Goal: Task Accomplishment & Management: Complete application form

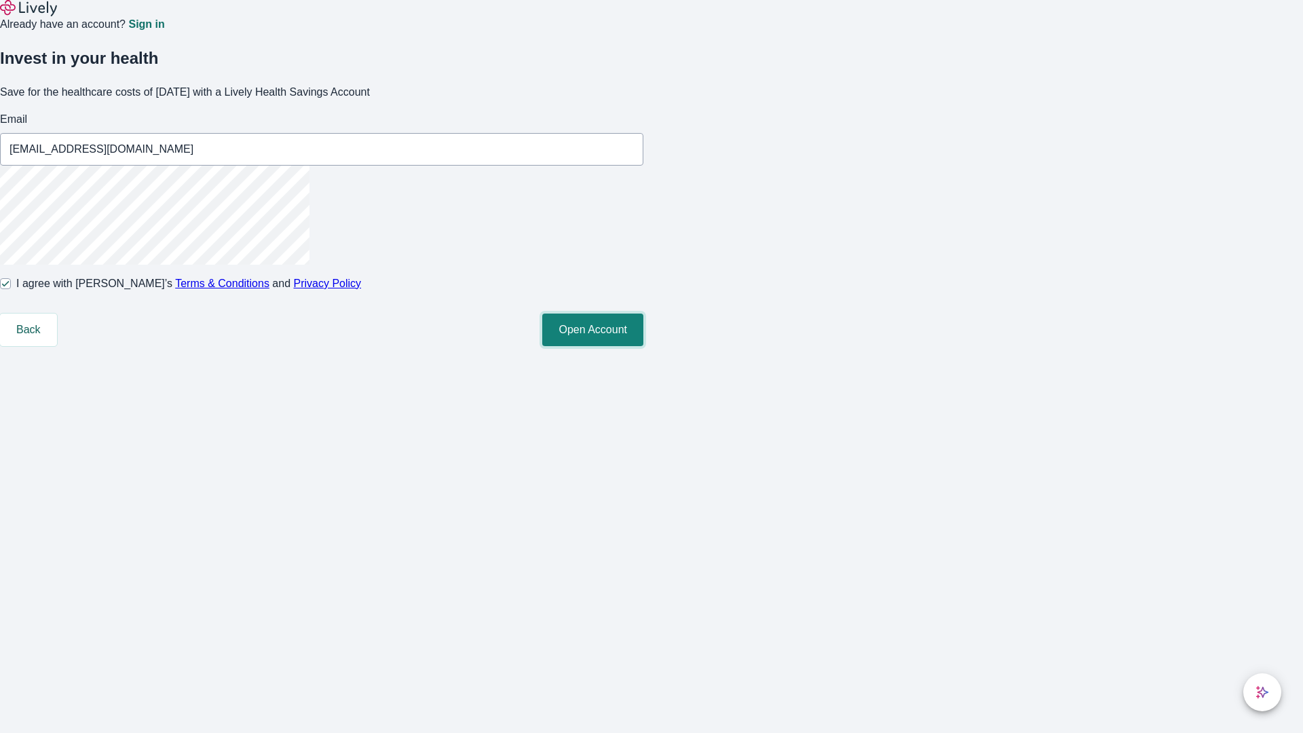
click at [643, 346] on button "Open Account" at bounding box center [592, 330] width 101 height 33
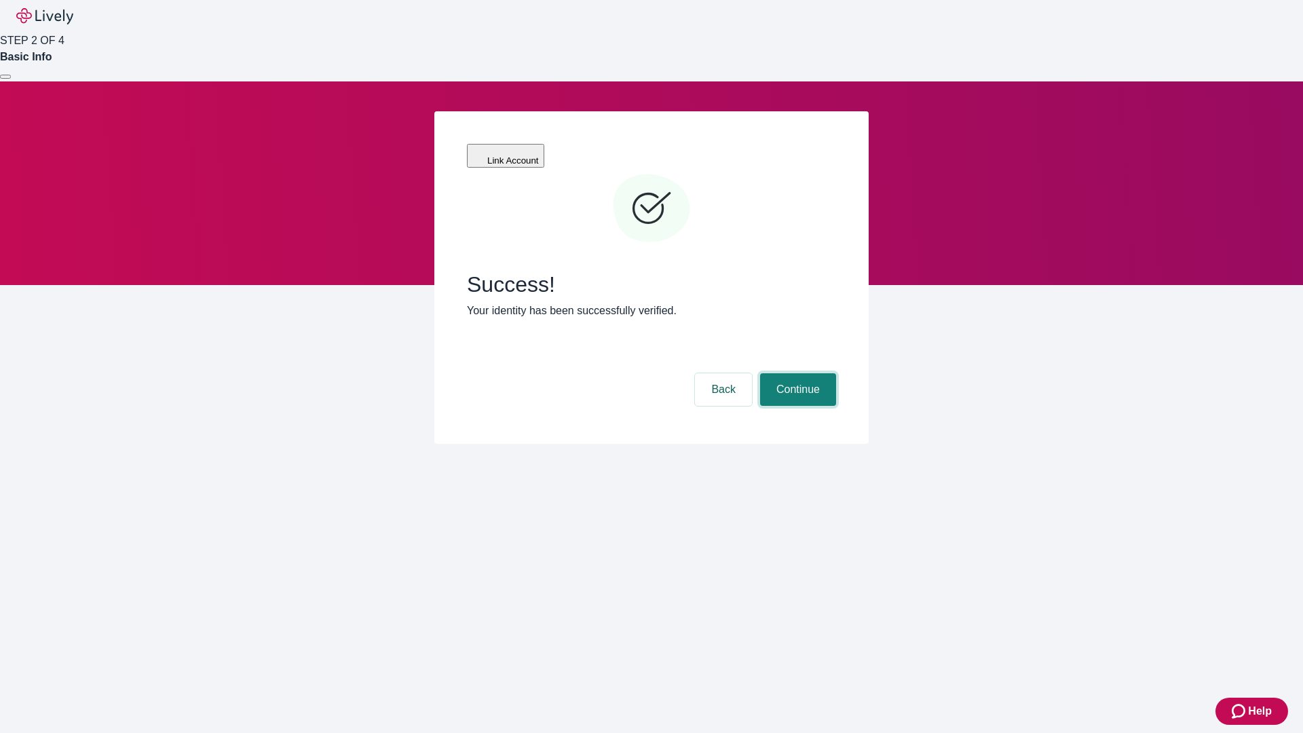
click at [796, 373] on button "Continue" at bounding box center [798, 389] width 76 height 33
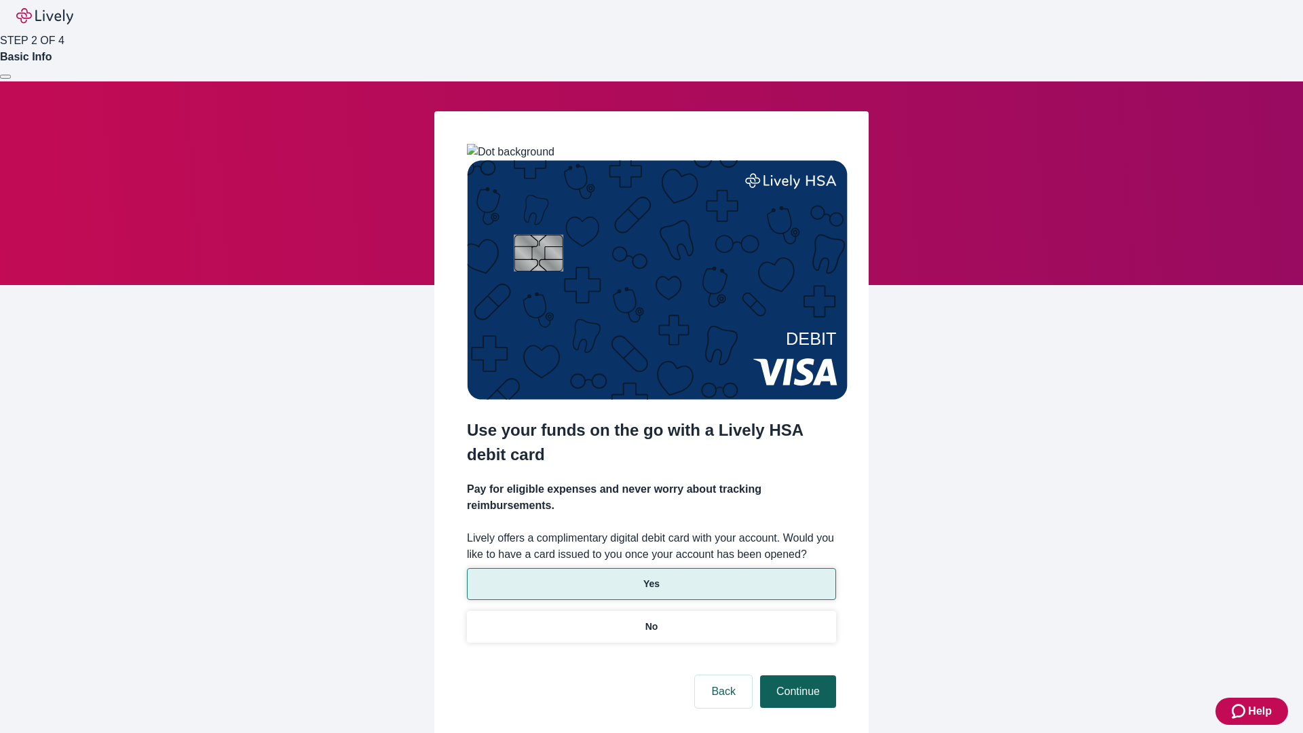
click at [651, 620] on p "No" at bounding box center [651, 627] width 13 height 14
click at [796, 675] on button "Continue" at bounding box center [798, 691] width 76 height 33
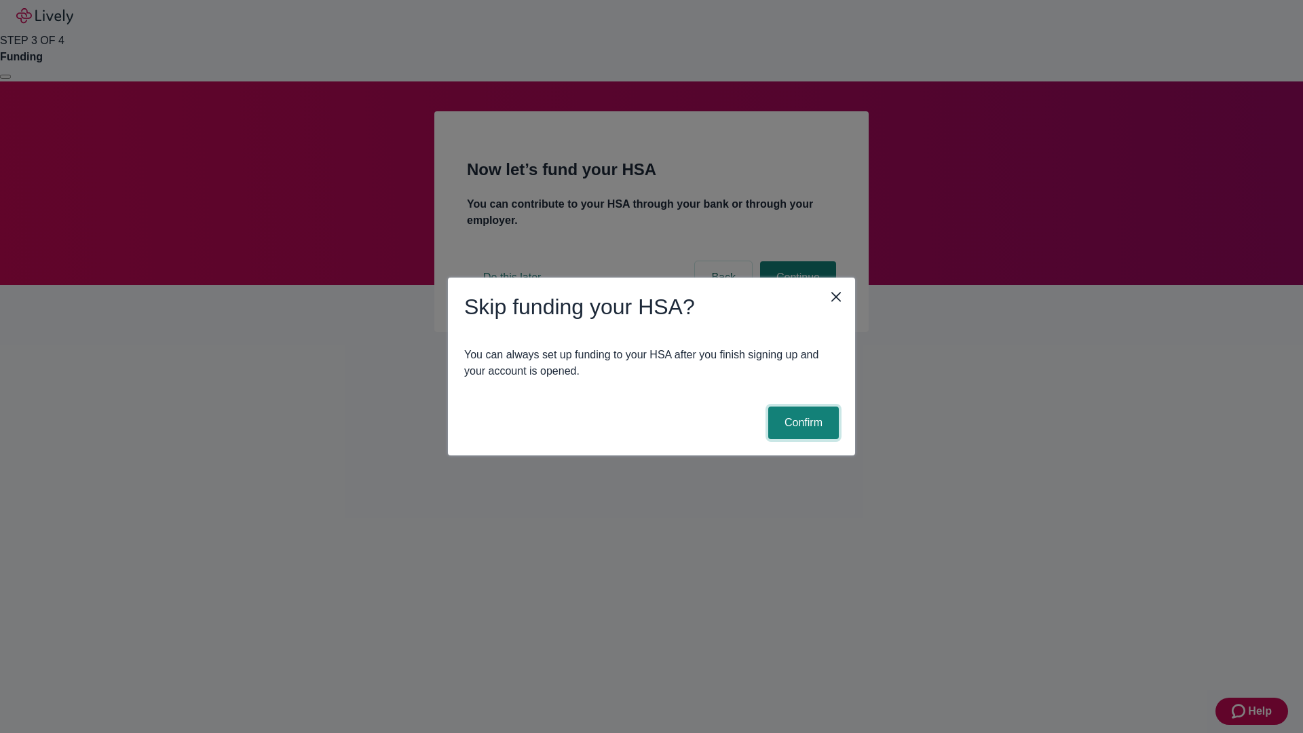
click at [801, 423] on button "Confirm" at bounding box center [803, 422] width 71 height 33
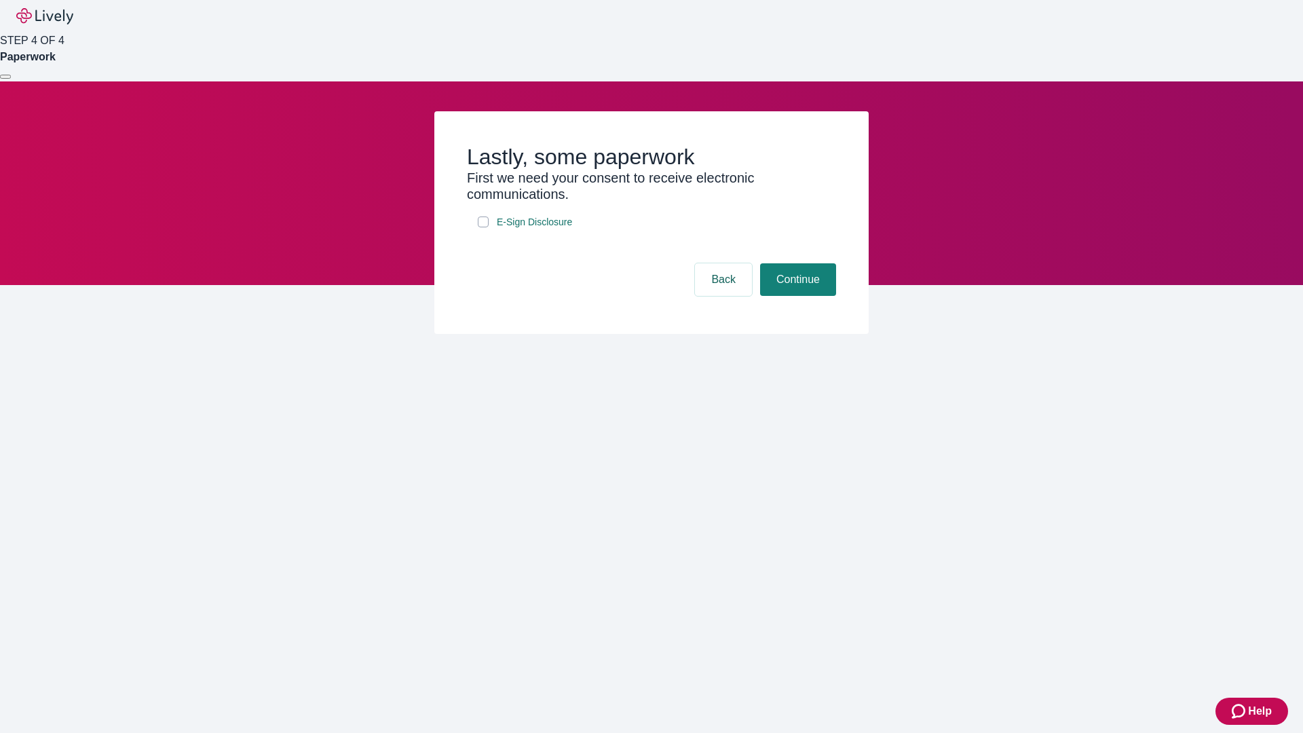
click at [483, 227] on input "E-Sign Disclosure" at bounding box center [483, 221] width 11 height 11
checkbox input "true"
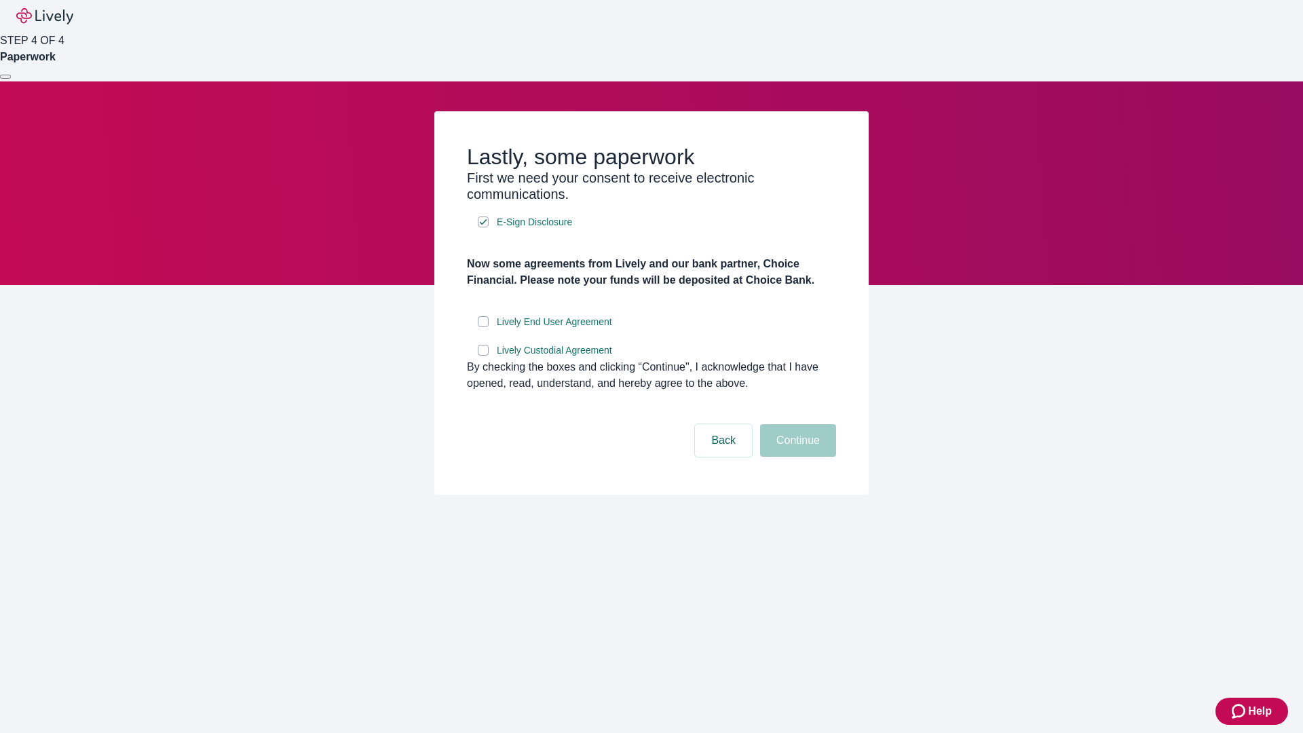
click at [483, 327] on input "Lively End User Agreement" at bounding box center [483, 321] width 11 height 11
checkbox input "true"
click at [483, 356] on input "Lively Custodial Agreement" at bounding box center [483, 350] width 11 height 11
checkbox input "true"
click at [796, 457] on button "Continue" at bounding box center [798, 440] width 76 height 33
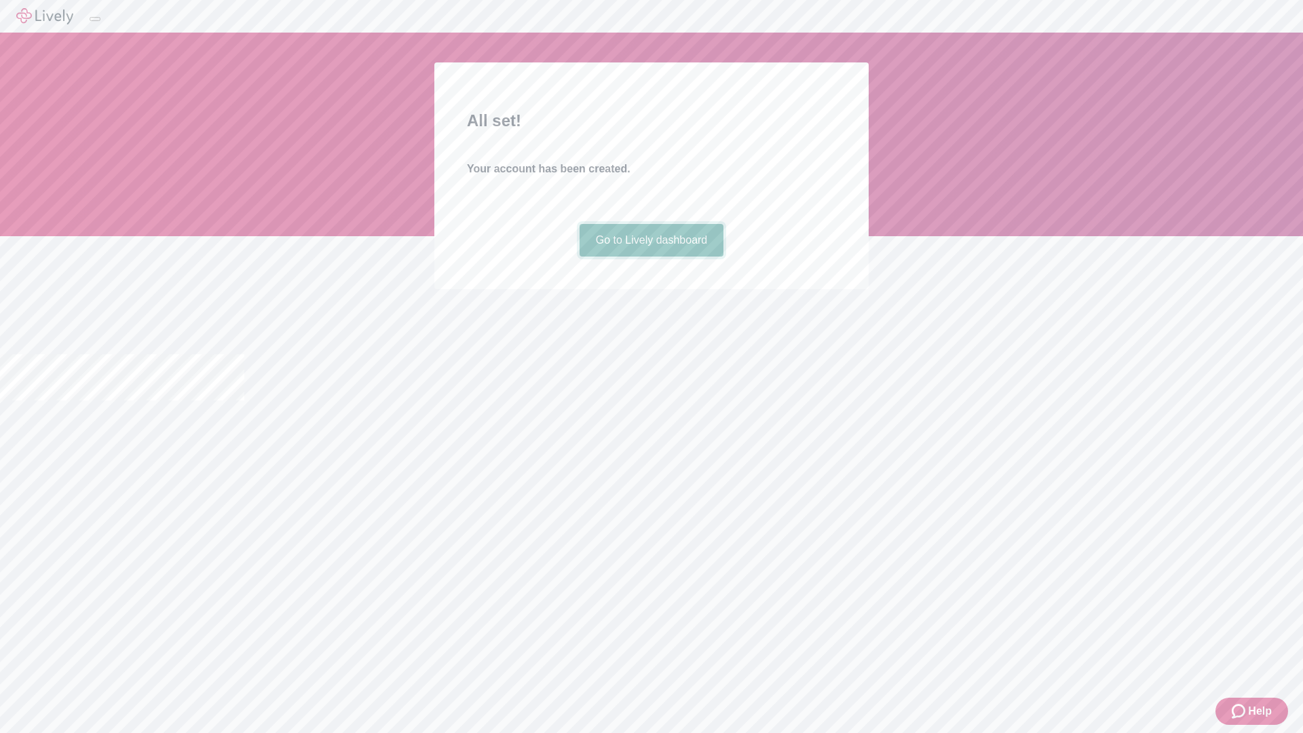
click at [651, 257] on link "Go to Lively dashboard" at bounding box center [652, 240] width 145 height 33
